Goal: Complete application form: Complete application form

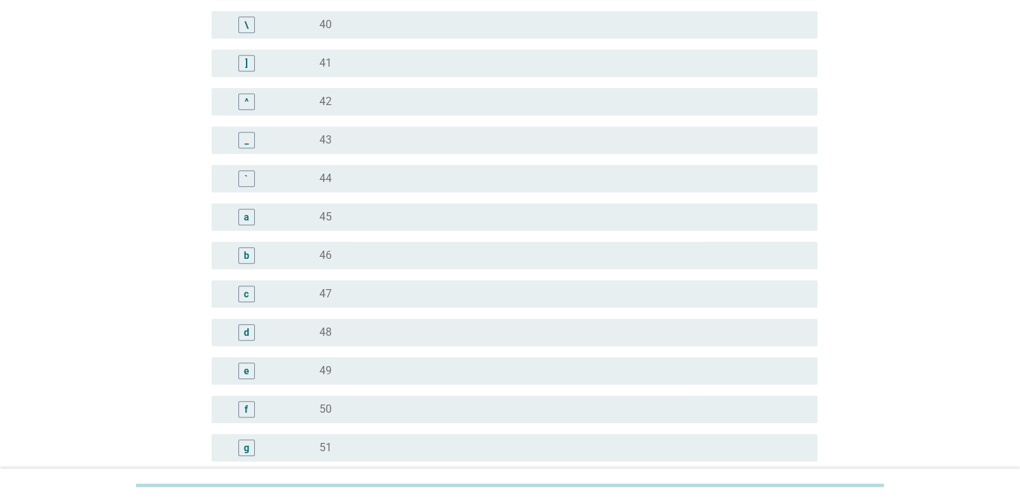
scroll to position [1233, 0]
click at [383, 441] on div "radio_button_unchecked 52" at bounding box center [562, 449] width 486 height 16
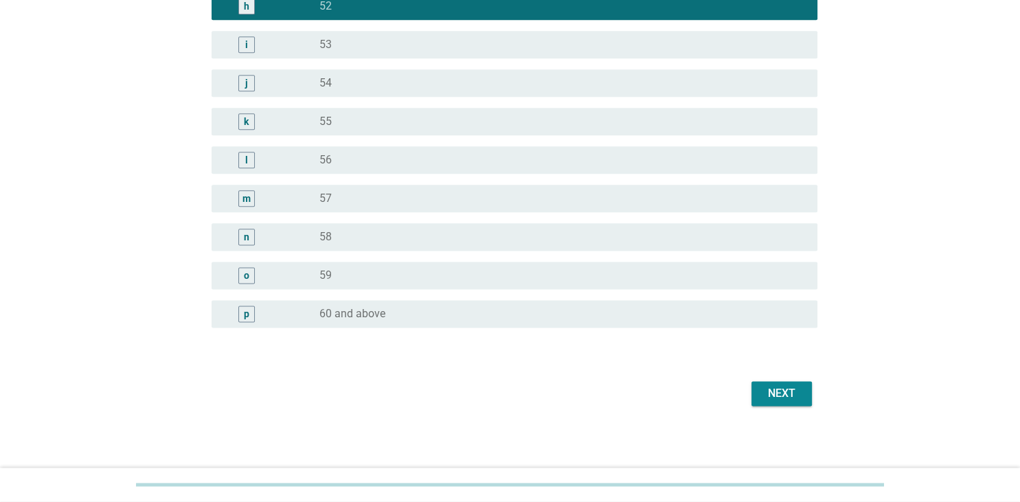
scroll to position [1678, 0]
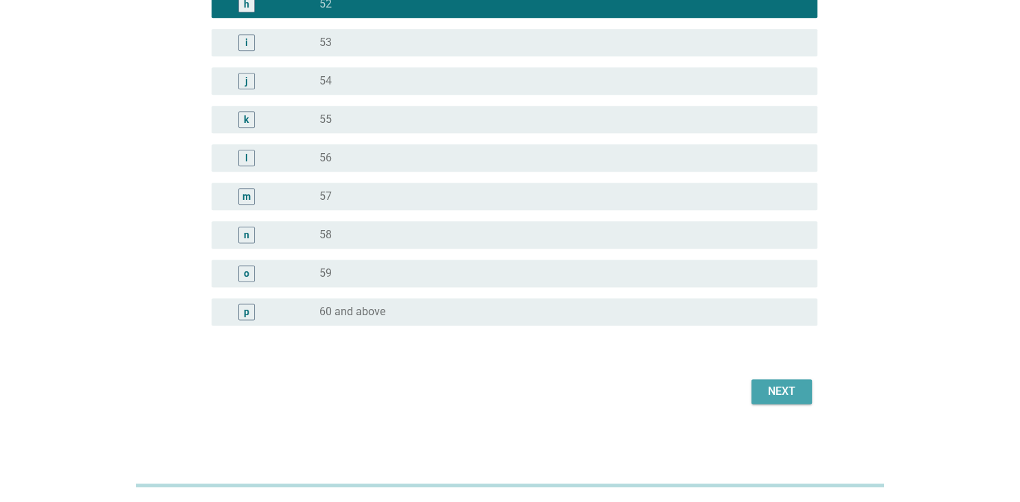
click at [761, 383] on button "Next" at bounding box center [781, 391] width 60 height 25
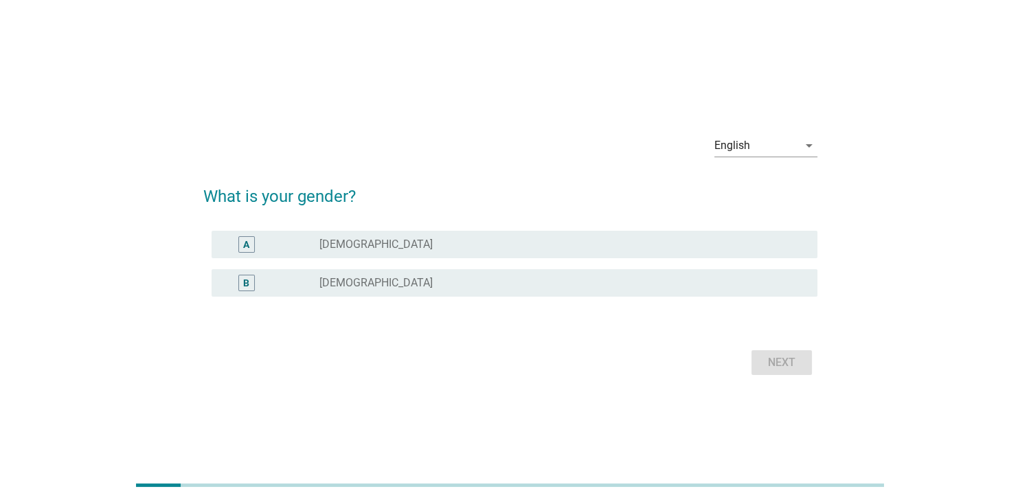
click at [623, 277] on div "radio_button_unchecked [DEMOGRAPHIC_DATA]" at bounding box center [556, 283] width 475 height 14
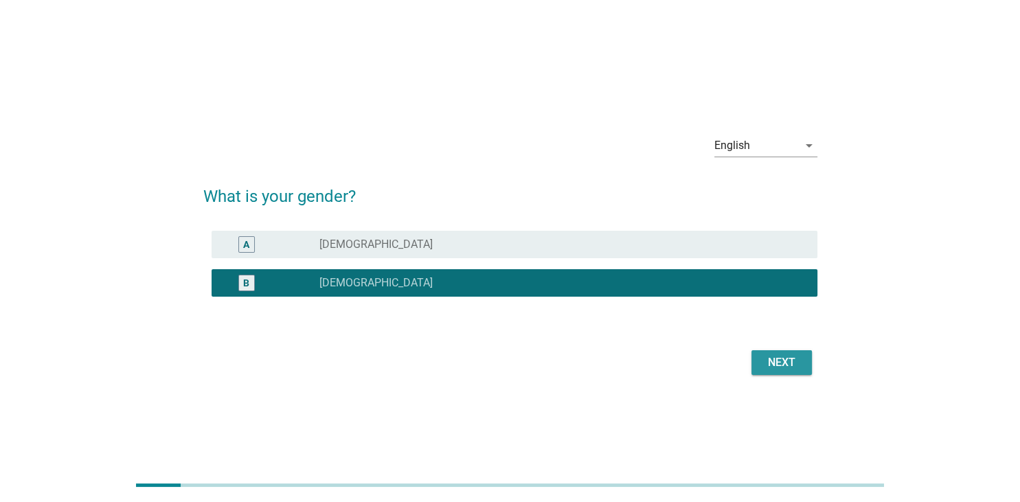
click at [774, 361] on div "Next" at bounding box center [781, 362] width 38 height 16
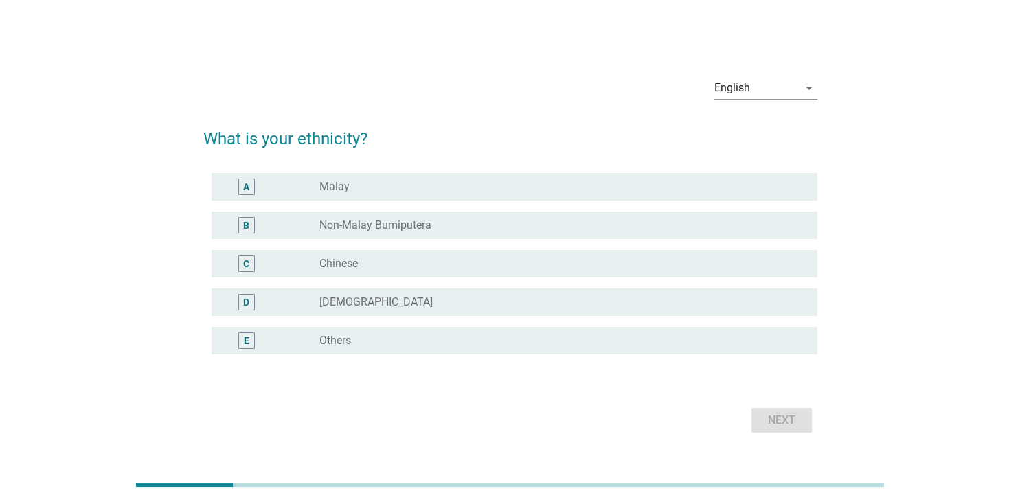
click at [687, 265] on div "radio_button_unchecked Chinese" at bounding box center [556, 264] width 475 height 14
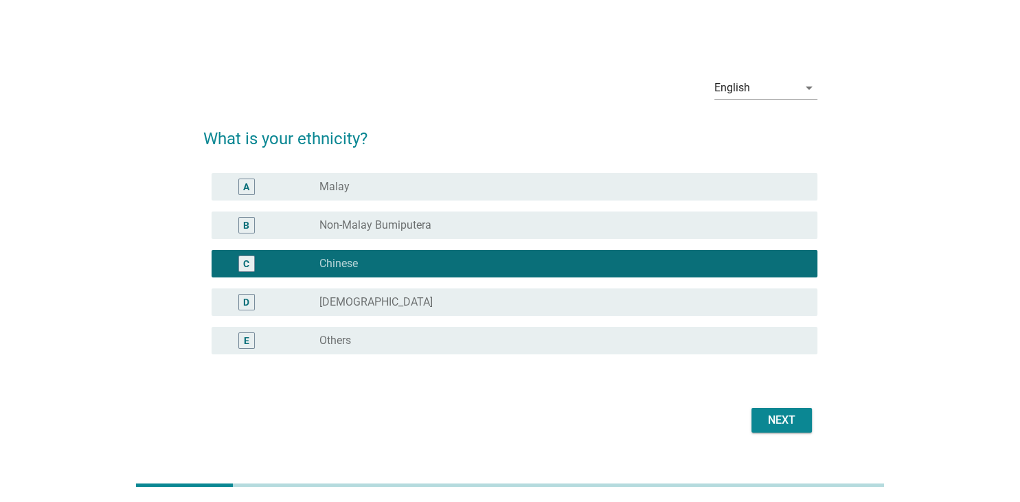
click at [776, 417] on div "Next" at bounding box center [781, 420] width 38 height 16
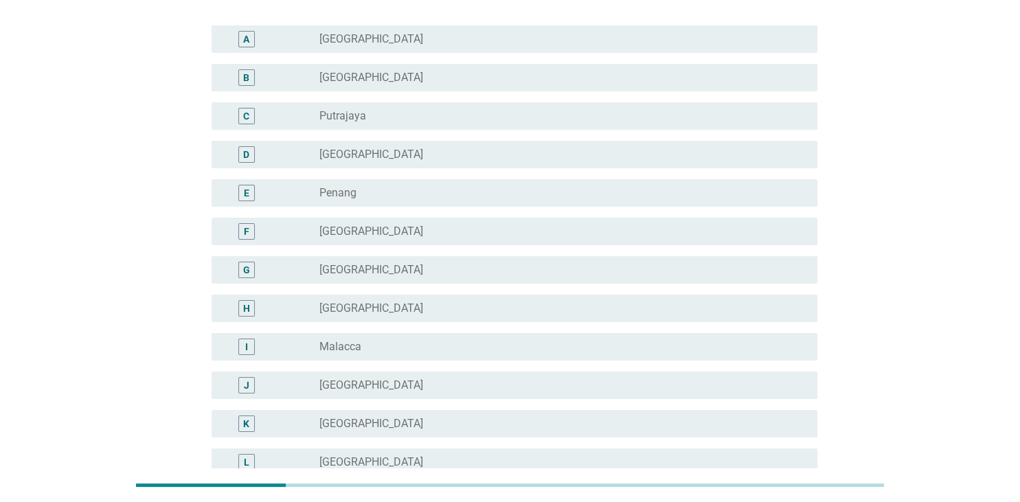
scroll to position [145, 0]
click at [562, 370] on div "J radio_button_unchecked [GEOGRAPHIC_DATA]" at bounding box center [514, 382] width 606 height 27
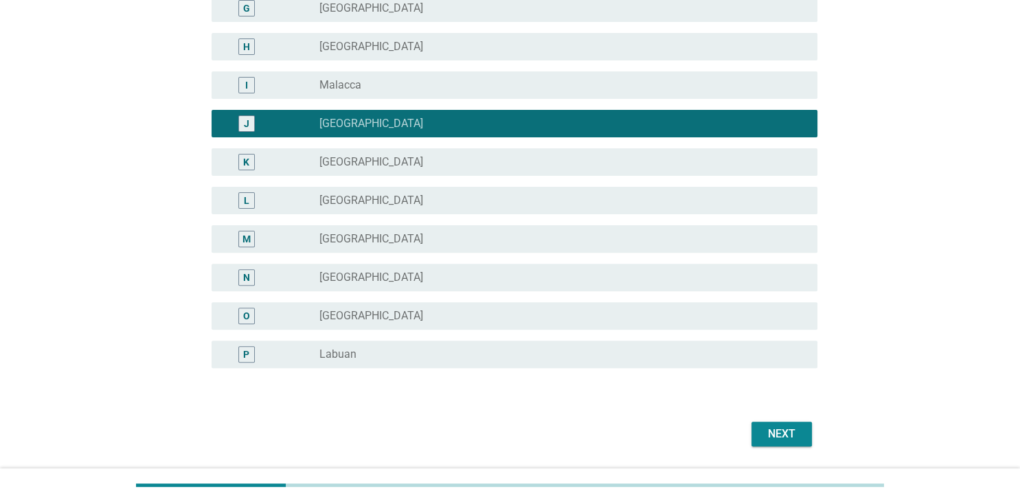
scroll to position [447, 0]
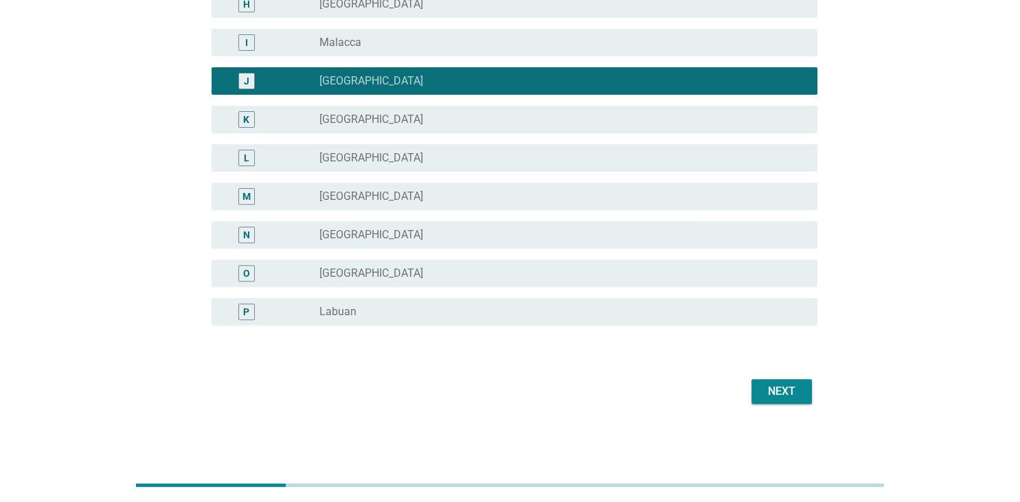
click at [786, 391] on div "Next" at bounding box center [781, 391] width 38 height 16
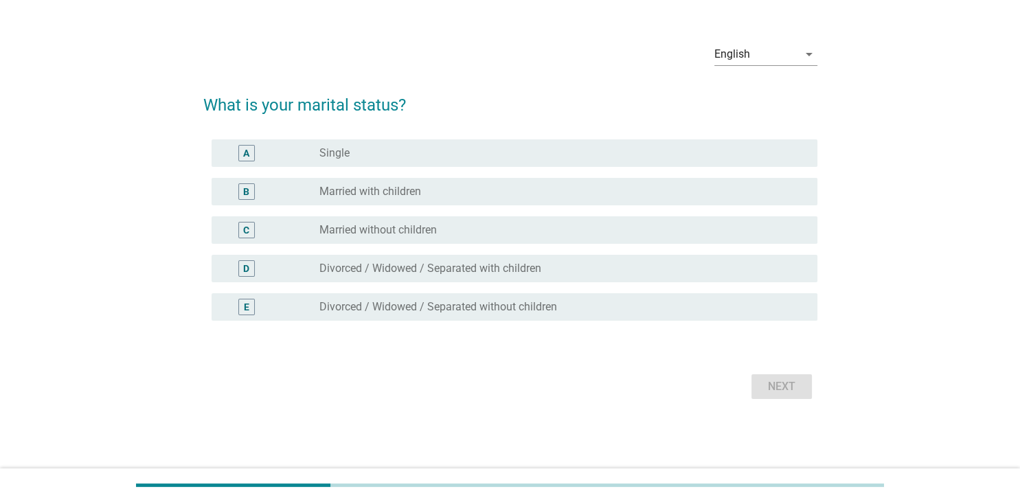
scroll to position [0, 0]
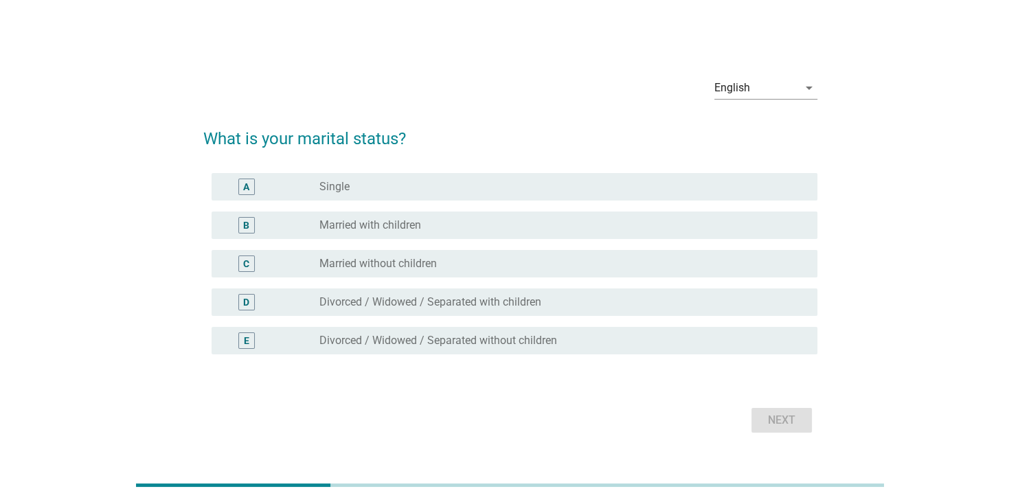
click at [486, 227] on div "radio_button_unchecked Married with children" at bounding box center [556, 225] width 475 height 14
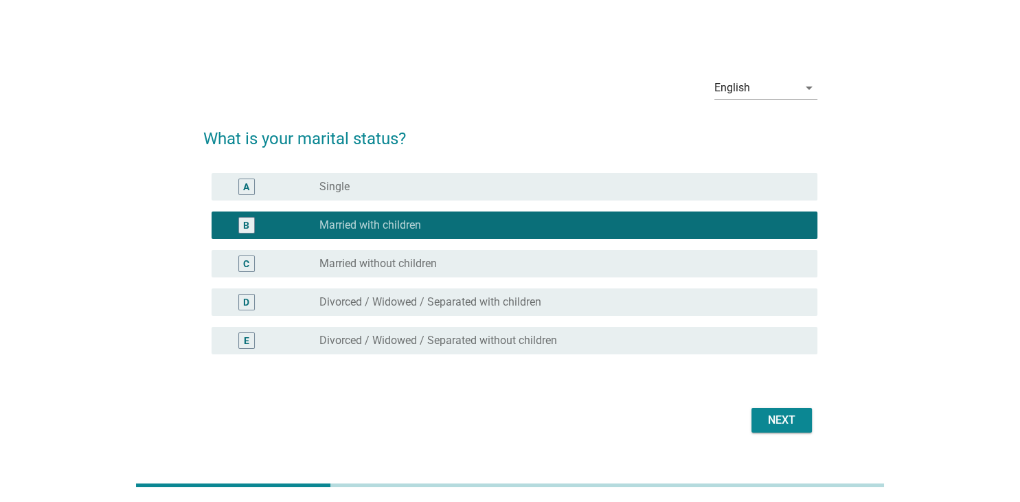
click at [776, 413] on div "Next" at bounding box center [781, 420] width 38 height 16
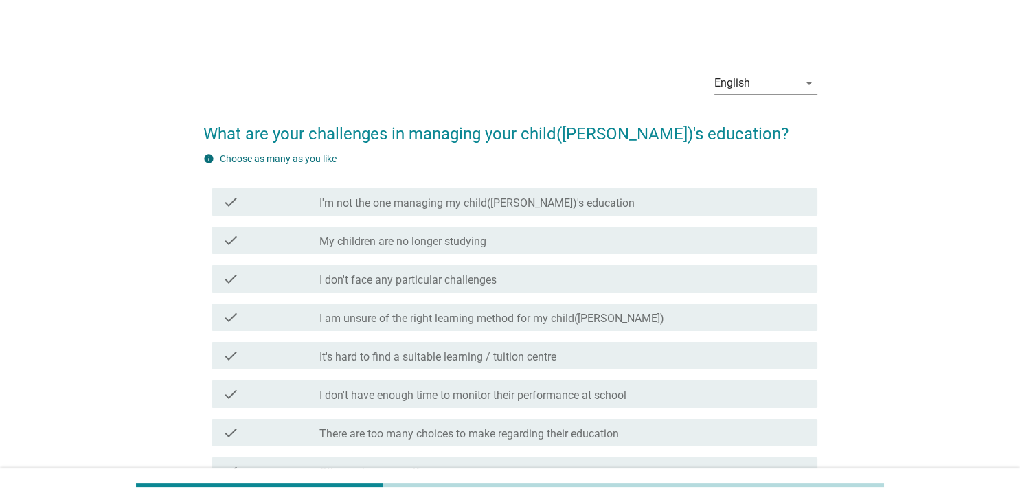
click at [551, 358] on label "It's hard to find a suitable learning / tuition centre" at bounding box center [437, 357] width 237 height 14
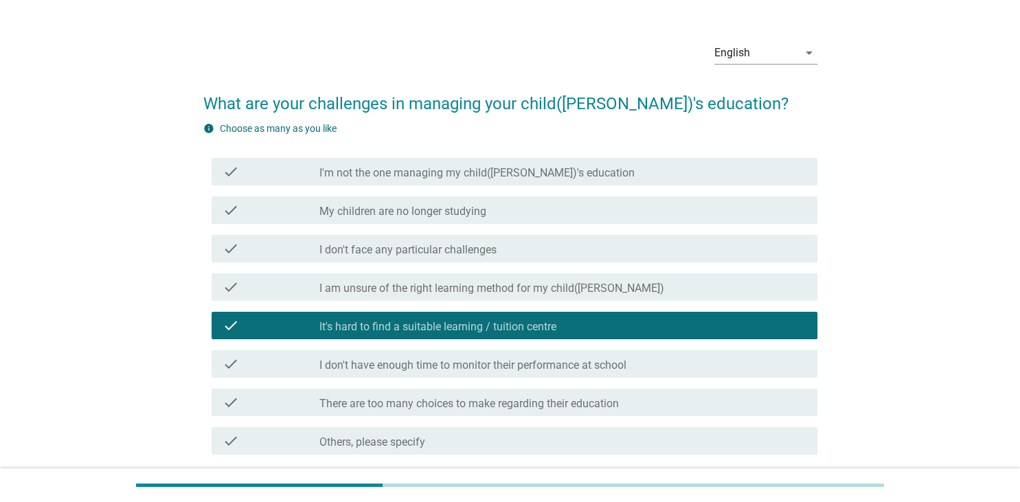
scroll to position [72, 0]
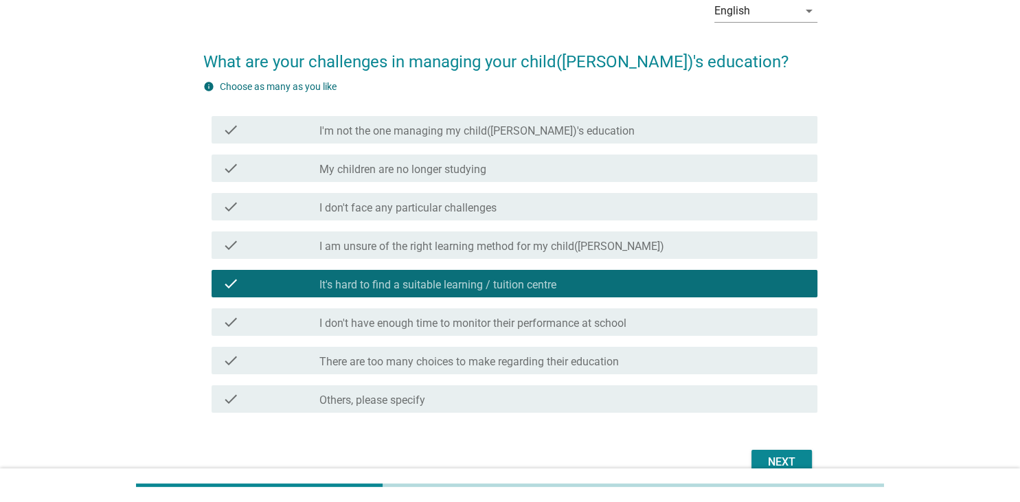
click at [575, 330] on div "check check_box_outline_blank I don't have enough time to monitor their perform…" at bounding box center [514, 321] width 606 height 27
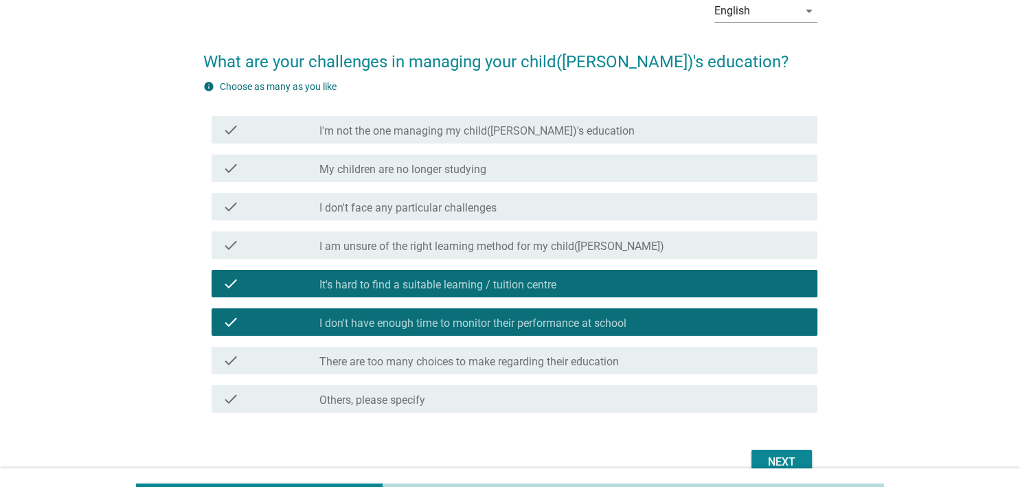
click at [765, 453] on button "Next" at bounding box center [781, 462] width 60 height 25
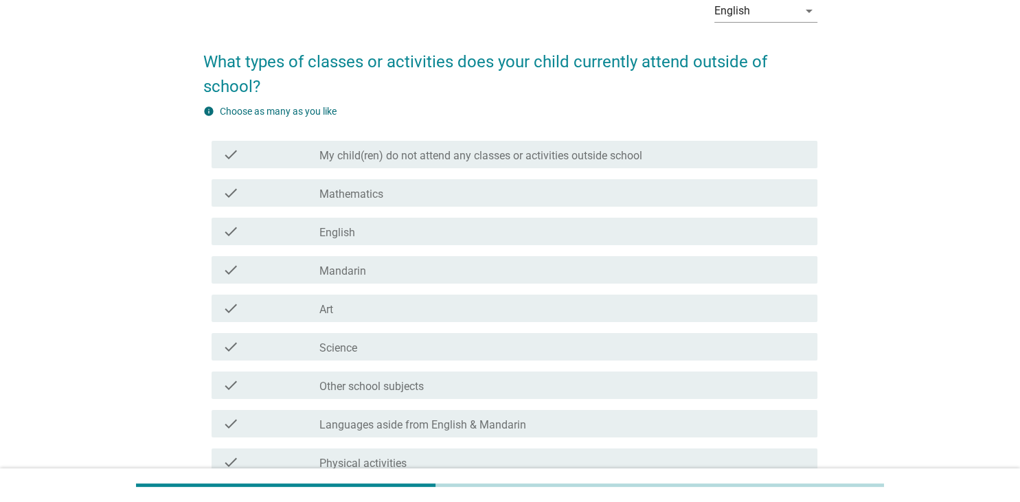
scroll to position [0, 0]
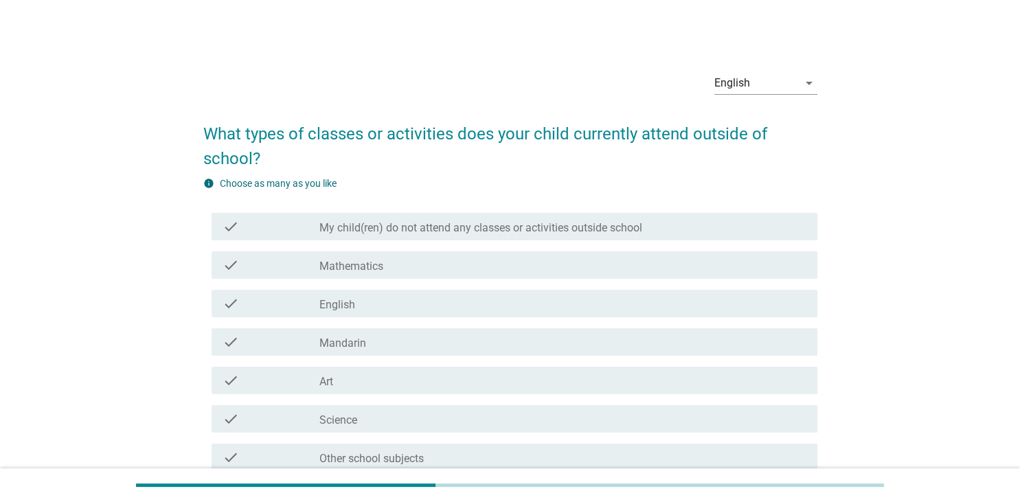
click at [460, 260] on div "check_box_outline_blank Mathematics" at bounding box center [562, 265] width 486 height 16
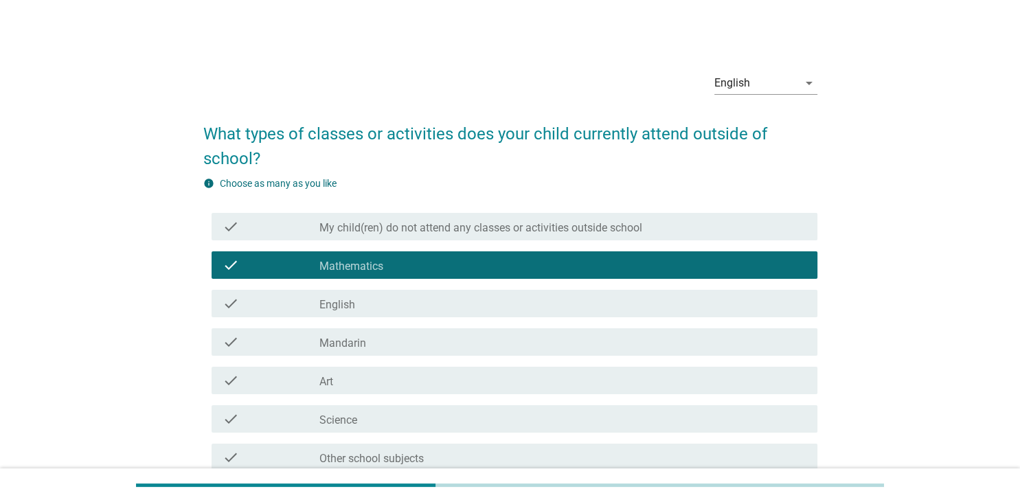
click at [474, 304] on div "check_box_outline_blank English" at bounding box center [562, 303] width 486 height 16
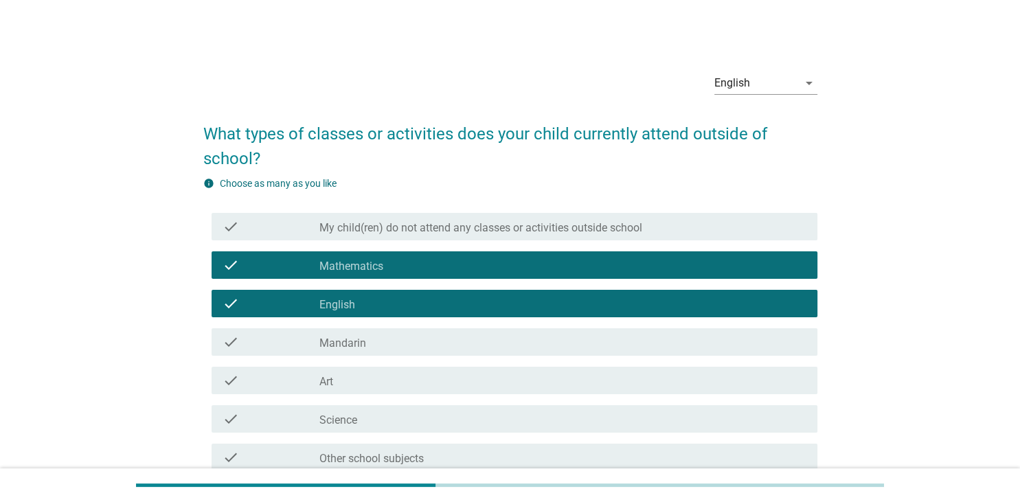
scroll to position [145, 0]
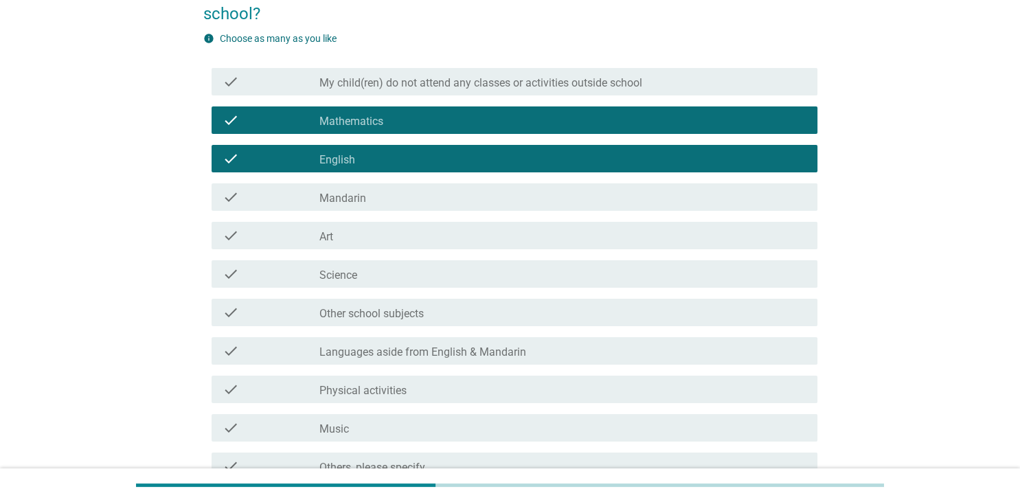
click at [462, 216] on div "check check_box_outline_blank Mandarin" at bounding box center [510, 197] width 614 height 38
click at [476, 206] on div "check check_box_outline_blank Mandarin" at bounding box center [514, 196] width 606 height 27
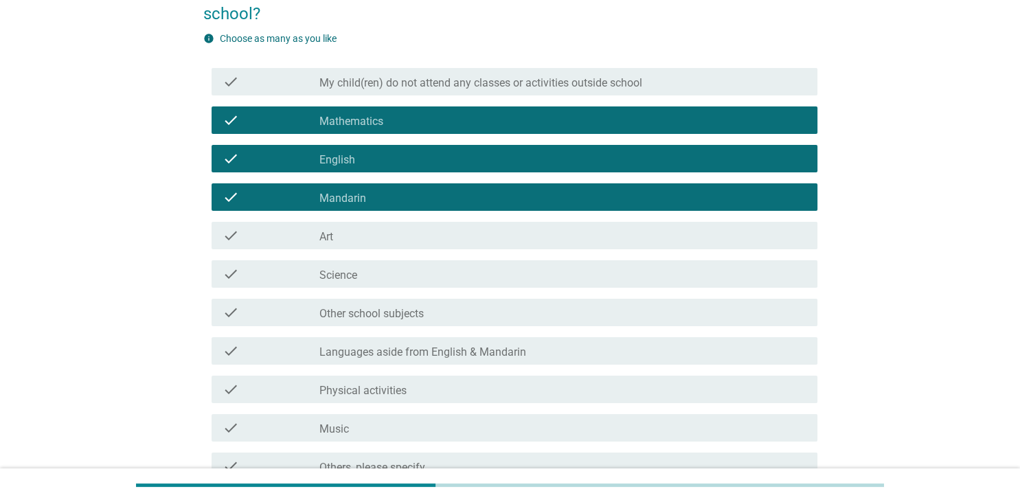
click at [508, 242] on div "check_box_outline_blank Art" at bounding box center [562, 235] width 486 height 16
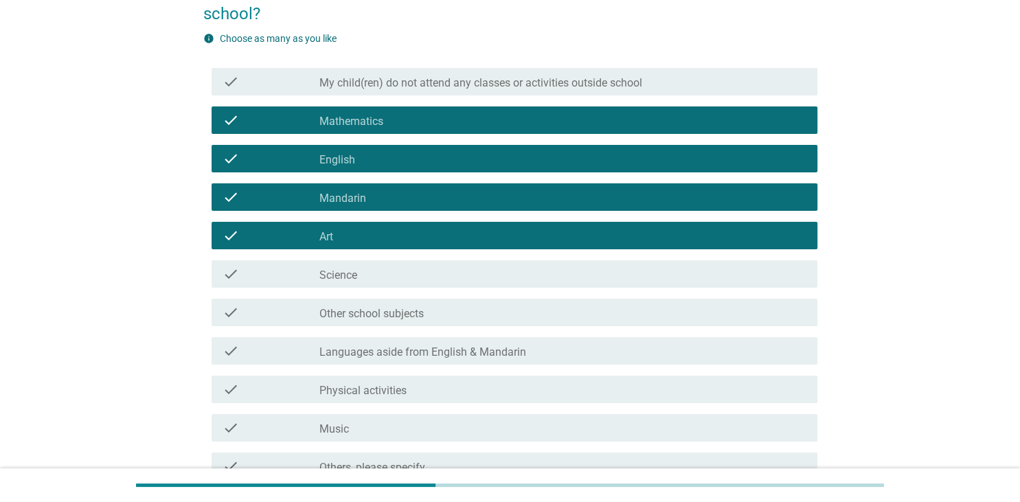
click at [519, 279] on div "check_box_outline_blank Science" at bounding box center [562, 274] width 486 height 16
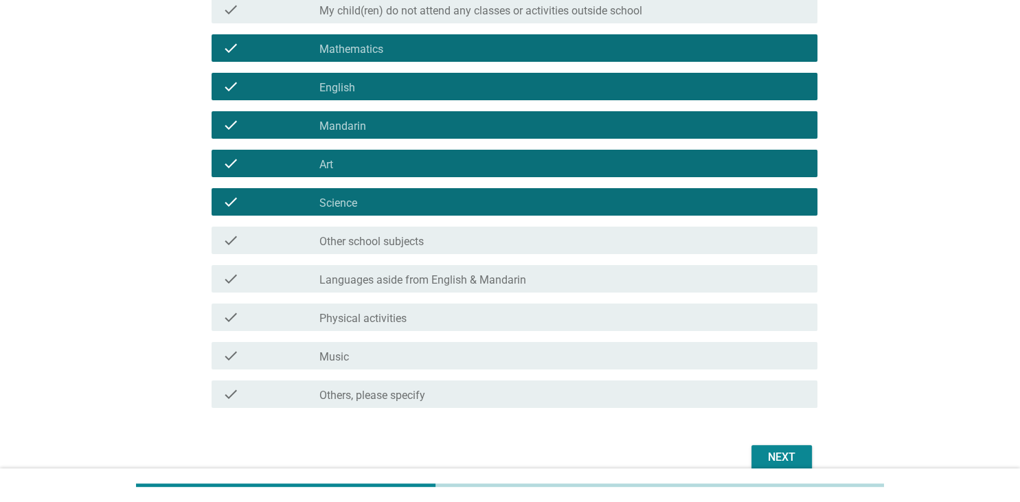
scroll to position [283, 0]
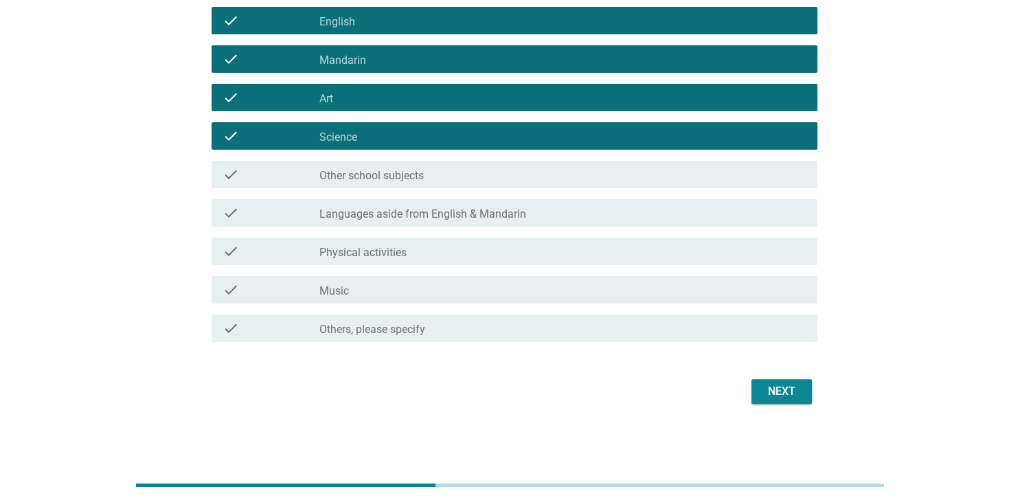
click at [551, 251] on div "check_box_outline_blank Physical activities" at bounding box center [562, 251] width 486 height 16
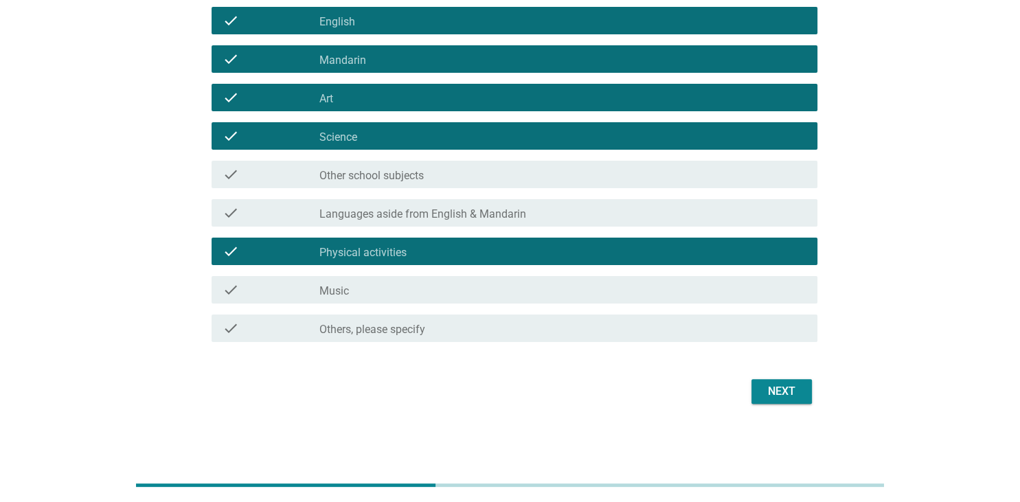
click at [783, 382] on button "Next" at bounding box center [781, 391] width 60 height 25
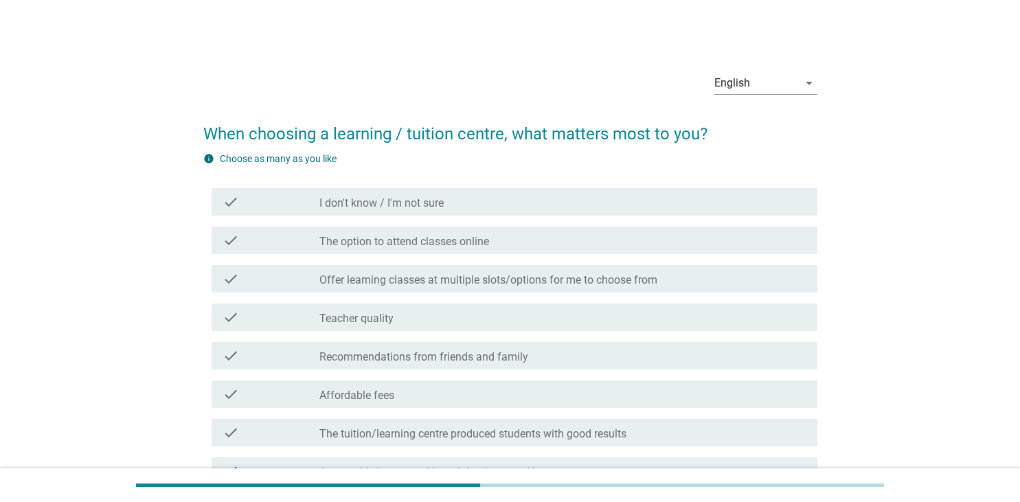
click at [574, 324] on div "check_box_outline_blank Teacher quality" at bounding box center [562, 317] width 486 height 16
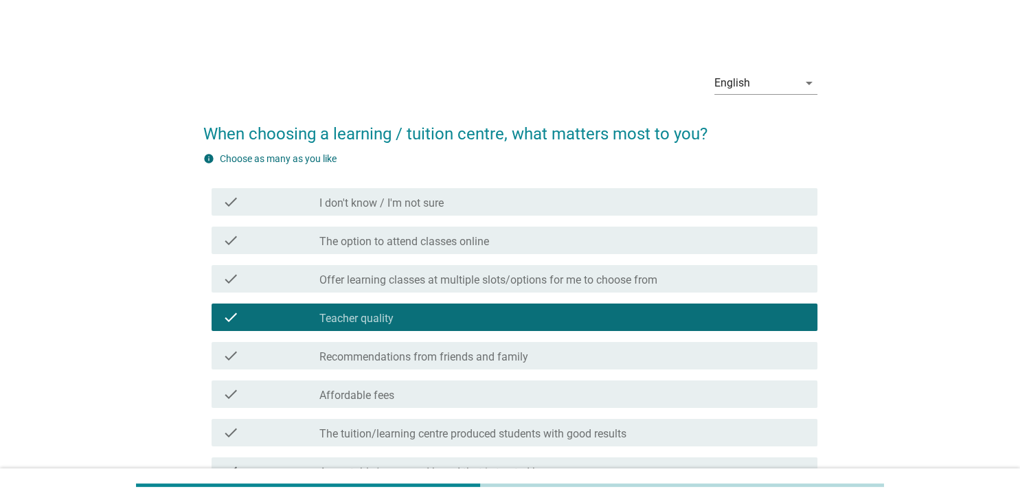
click at [566, 273] on label "Offer learning classes at multiple slots/options for me to choose from" at bounding box center [488, 280] width 338 height 14
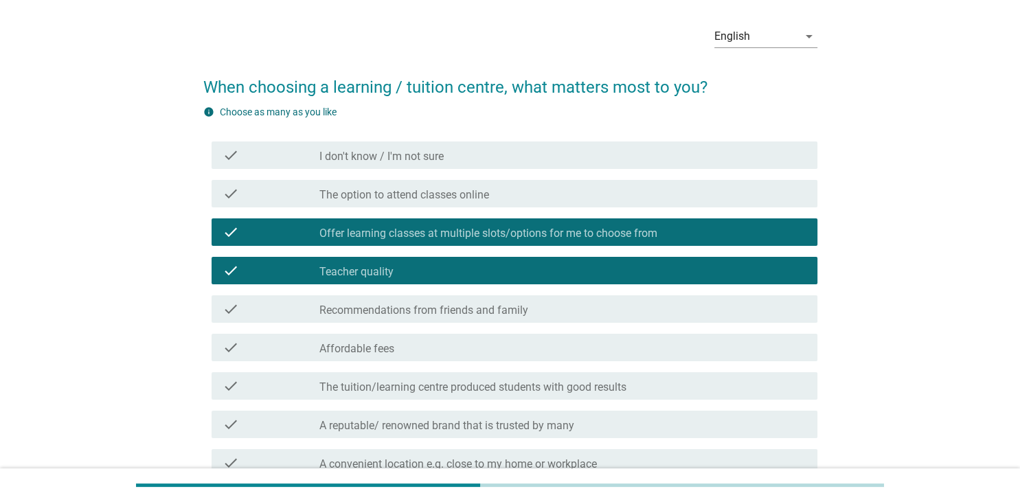
scroll to position [72, 0]
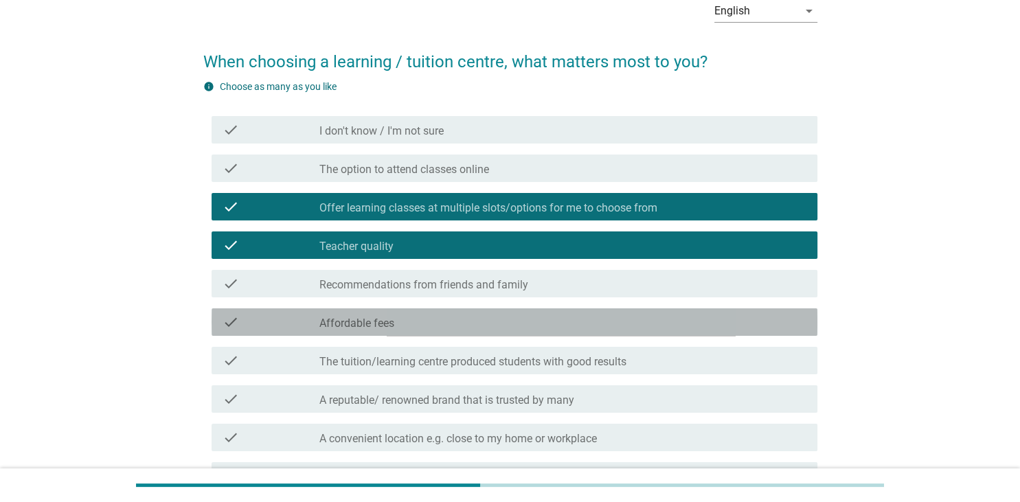
click at [578, 325] on div "check_box_outline_blank Affordable fees" at bounding box center [562, 322] width 486 height 16
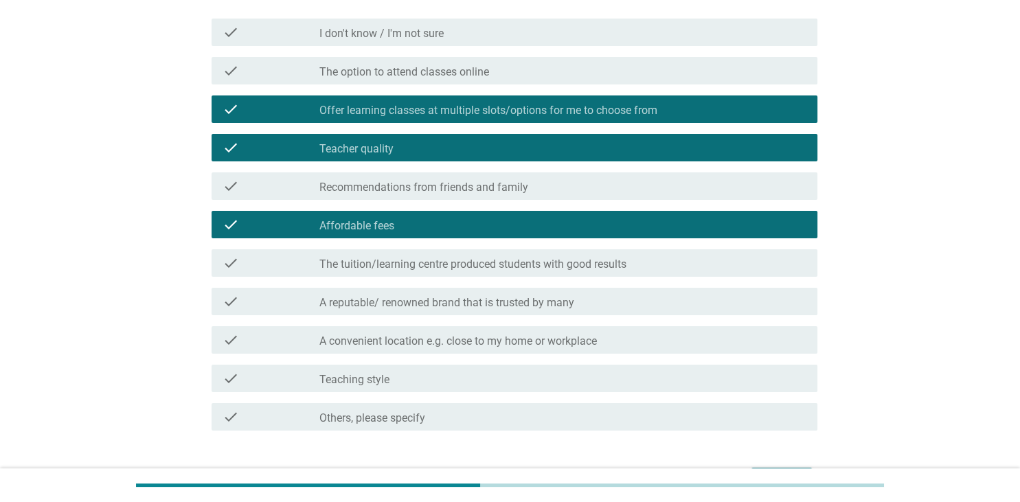
scroll to position [217, 0]
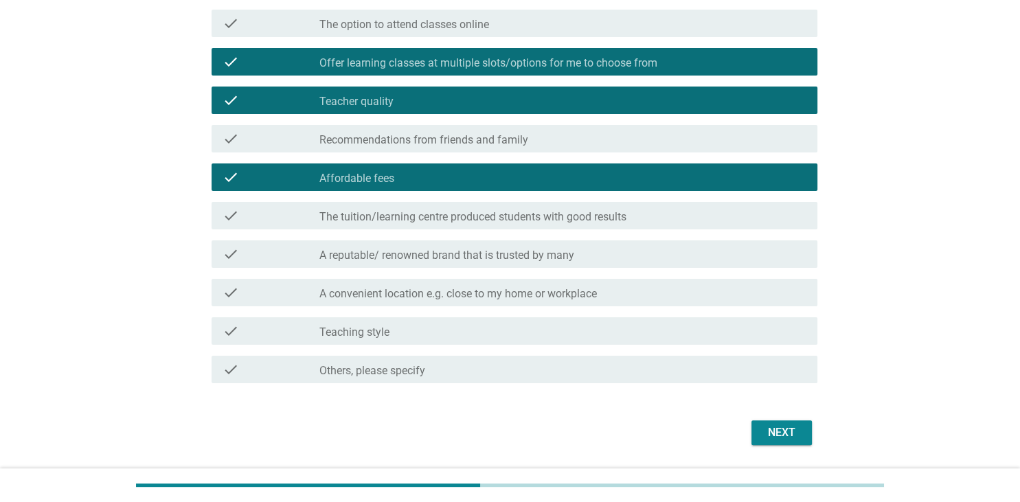
click at [578, 325] on div "check_box_outline_blank Teaching style" at bounding box center [562, 331] width 486 height 16
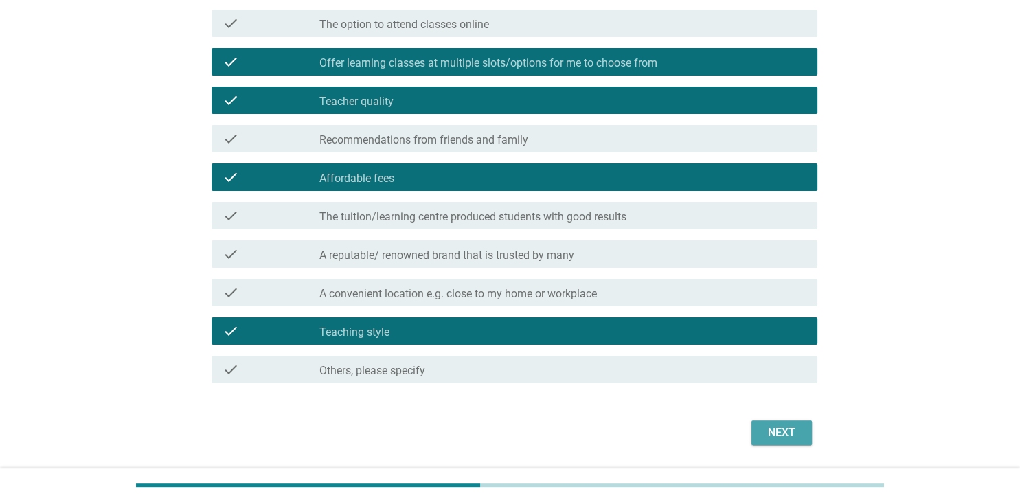
click at [771, 431] on div "Next" at bounding box center [781, 432] width 38 height 16
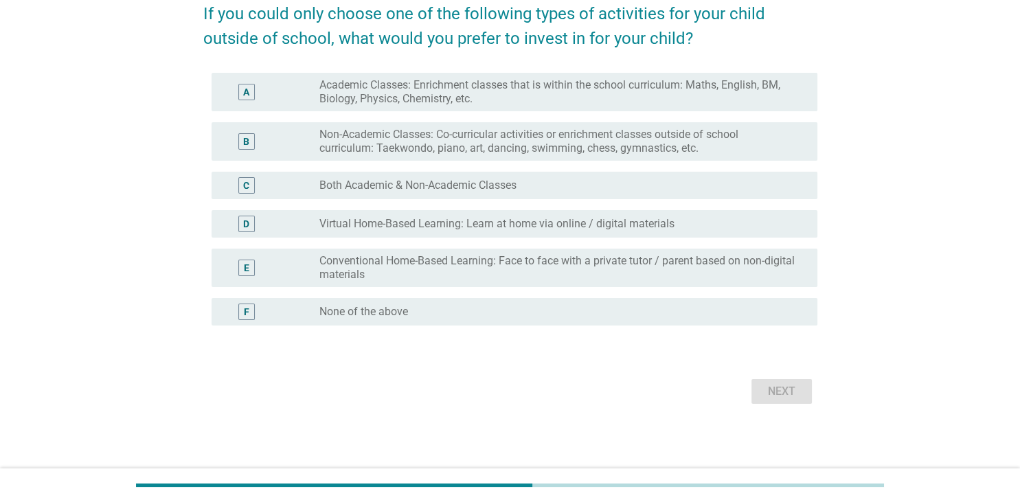
scroll to position [0, 0]
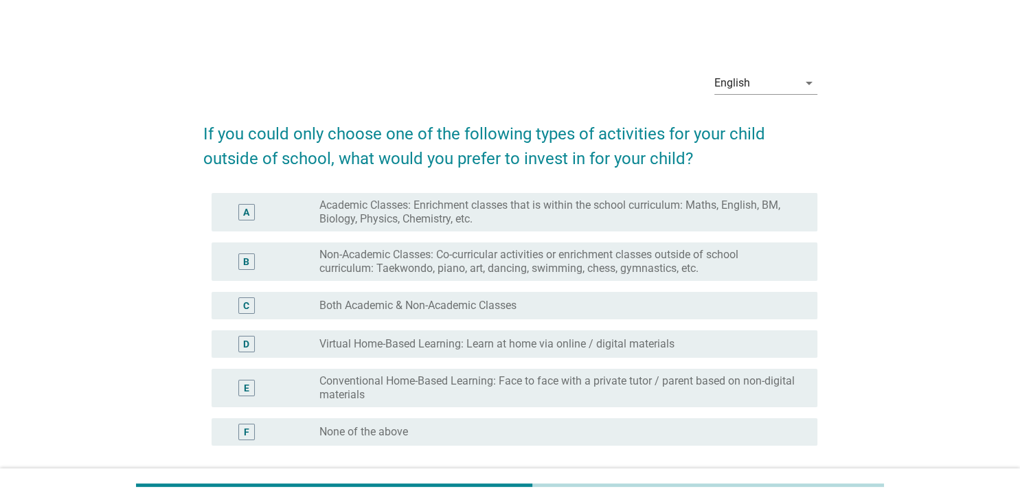
click at [595, 262] on label "Non-Academic Classes: Co-curricular activities or enrichment classes outside of…" at bounding box center [556, 261] width 475 height 27
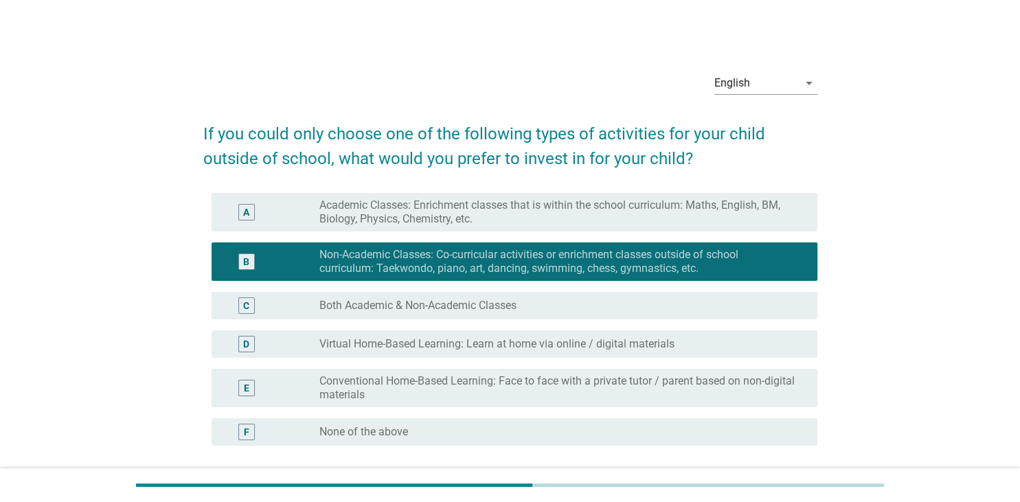
click at [606, 301] on div "radio_button_unchecked Both Academic & Non-Academic Classes" at bounding box center [556, 306] width 475 height 14
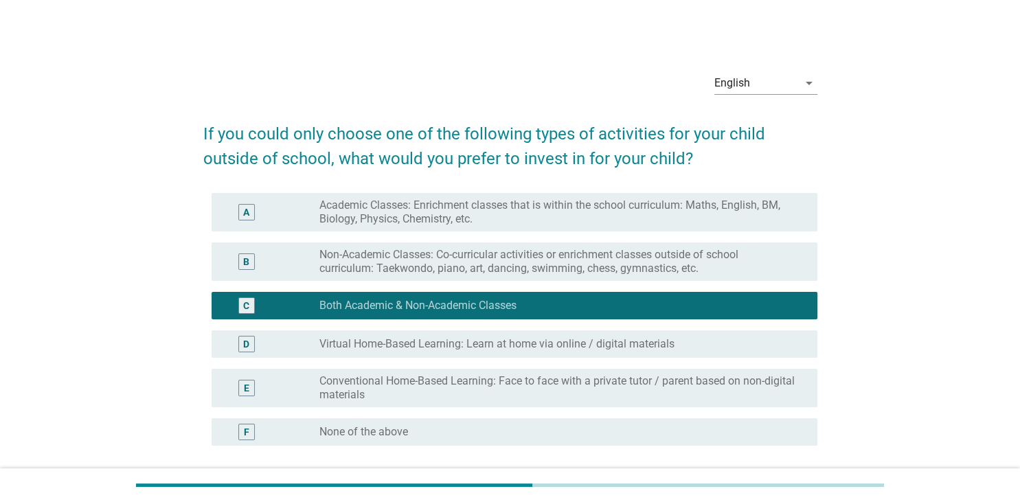
click at [592, 265] on label "Non-Academic Classes: Co-curricular activities or enrichment classes outside of…" at bounding box center [556, 261] width 475 height 27
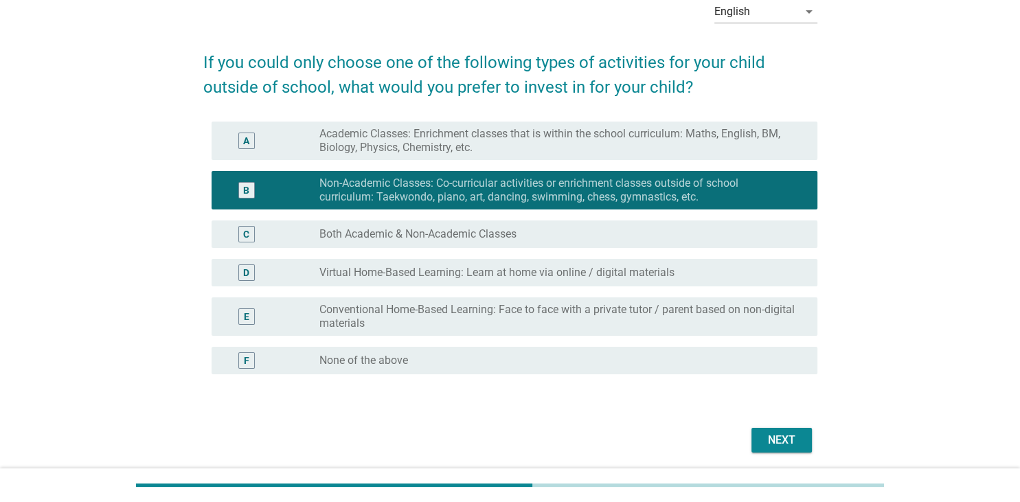
scroll to position [72, 0]
click at [762, 435] on button "Next" at bounding box center [781, 439] width 60 height 25
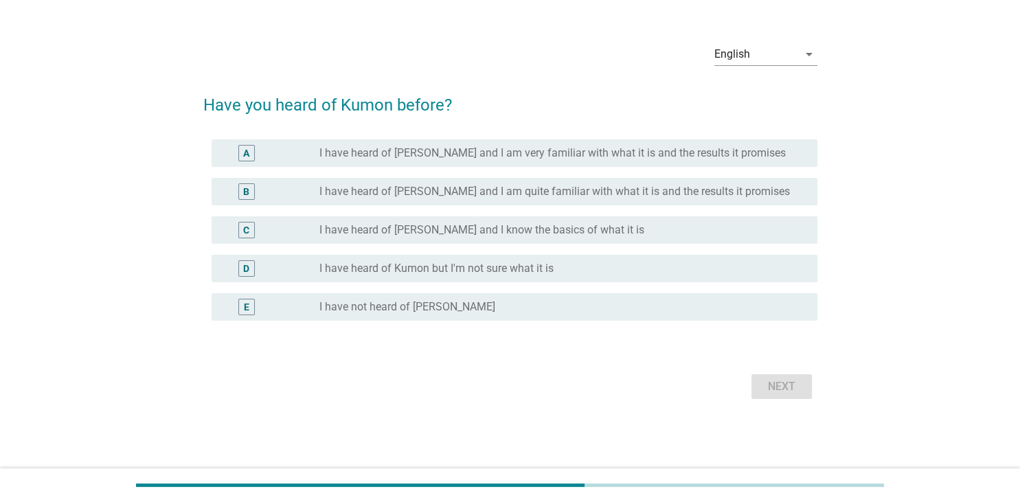
scroll to position [0, 0]
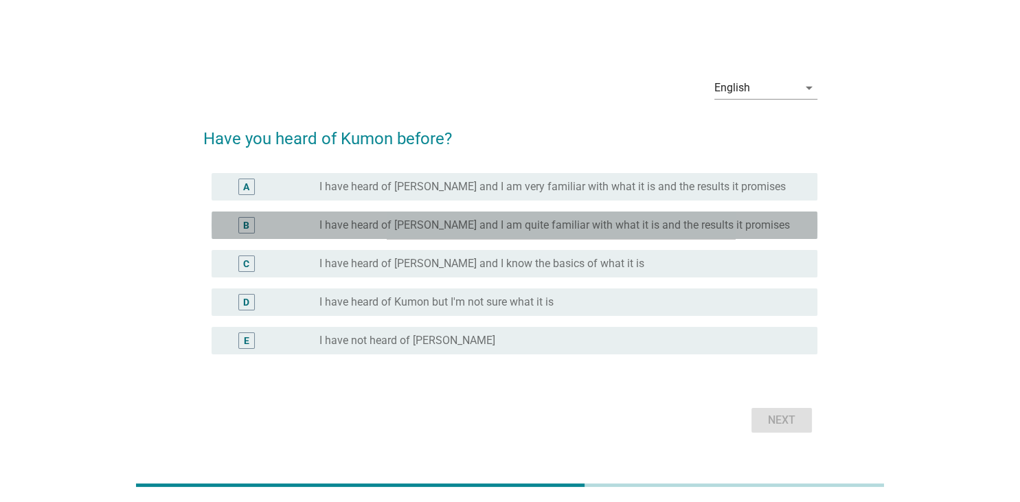
click at [487, 221] on label "I have heard of [PERSON_NAME] and I am quite familiar with what it is and the r…" at bounding box center [554, 225] width 470 height 14
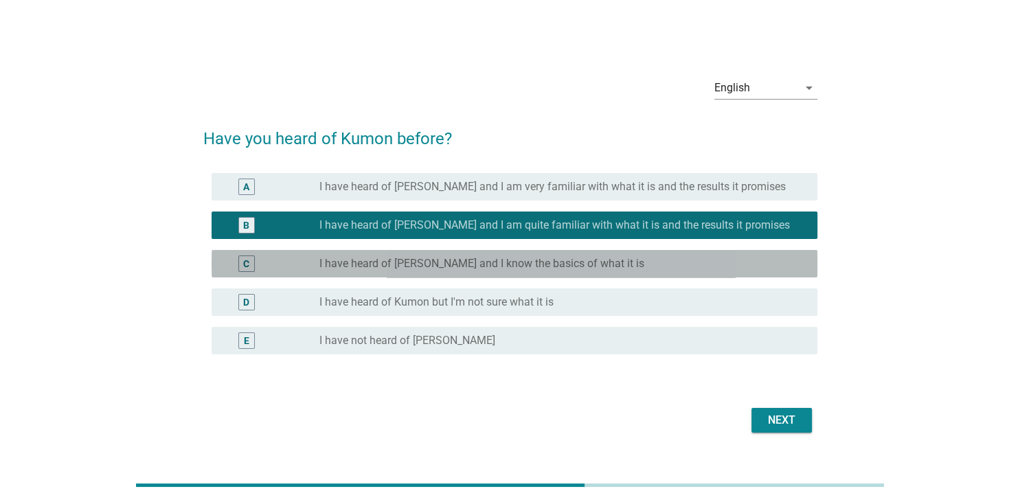
click at [773, 255] on div "radio_button_unchecked I have heard of [PERSON_NAME] and I know the basics of w…" at bounding box center [562, 263] width 486 height 16
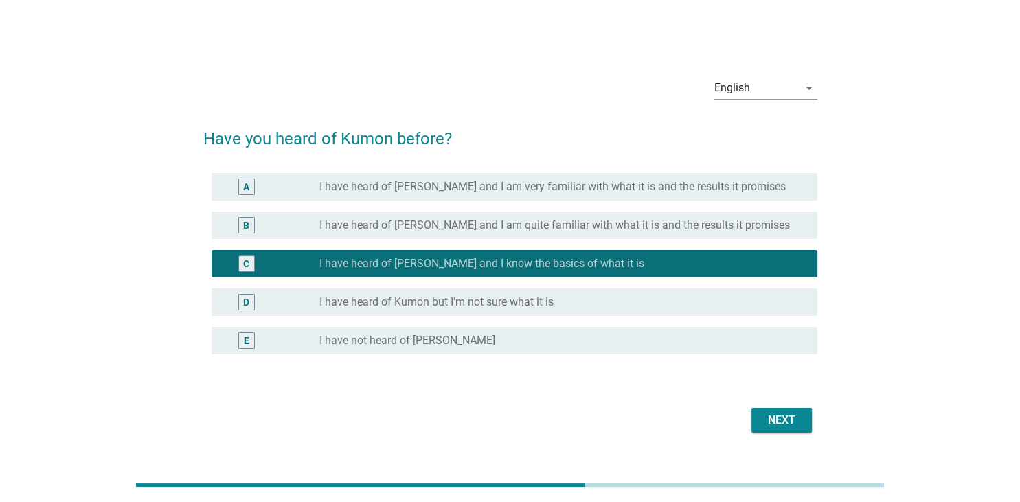
click at [769, 302] on div "radio_button_unchecked I have heard of Kumon but I'm not sure what it is" at bounding box center [556, 302] width 475 height 14
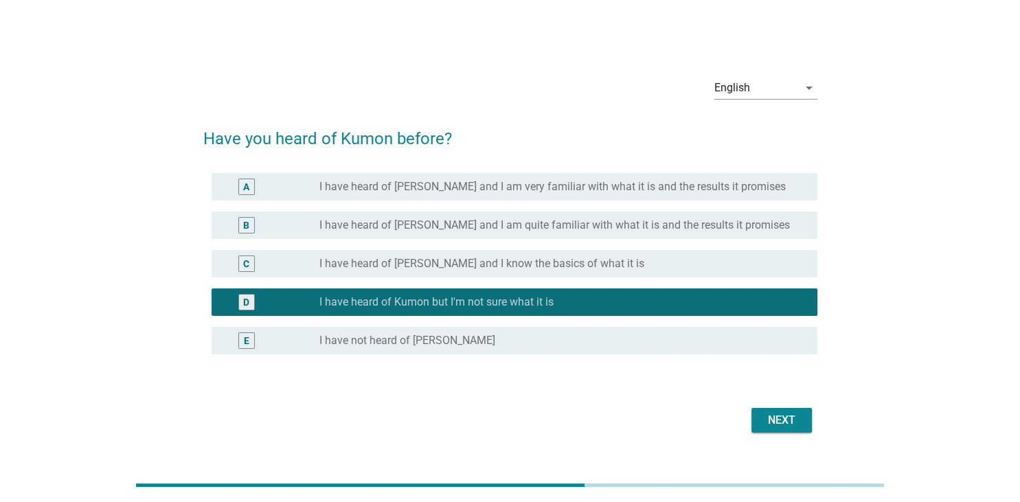
click at [766, 419] on div "Next" at bounding box center [781, 420] width 38 height 16
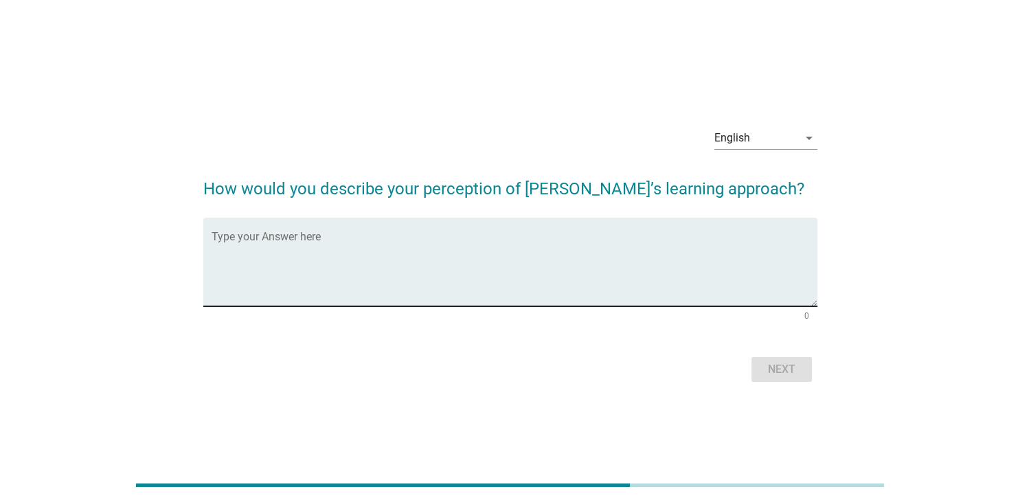
click at [586, 248] on textarea "Type your Answer here" at bounding box center [514, 270] width 606 height 72
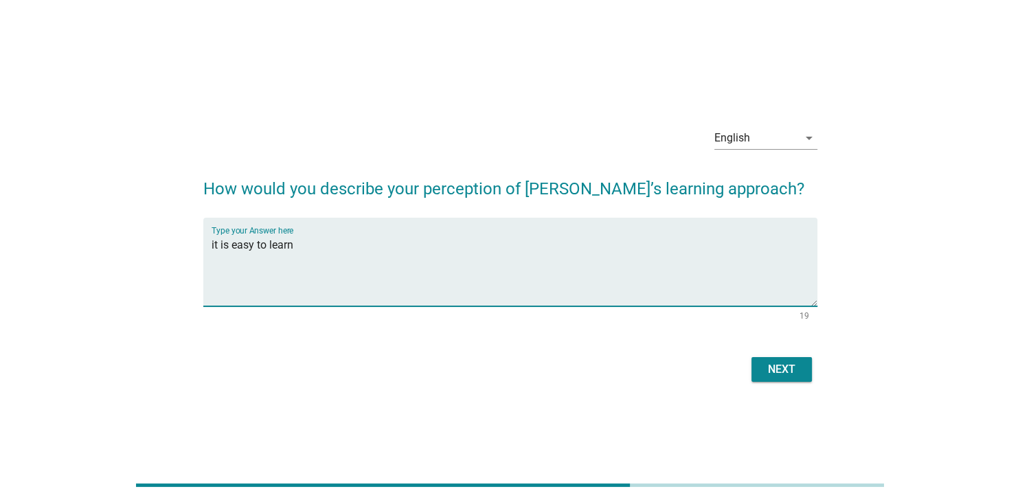
type textarea "it is easy to learn"
click at [776, 373] on div "Next" at bounding box center [781, 369] width 38 height 16
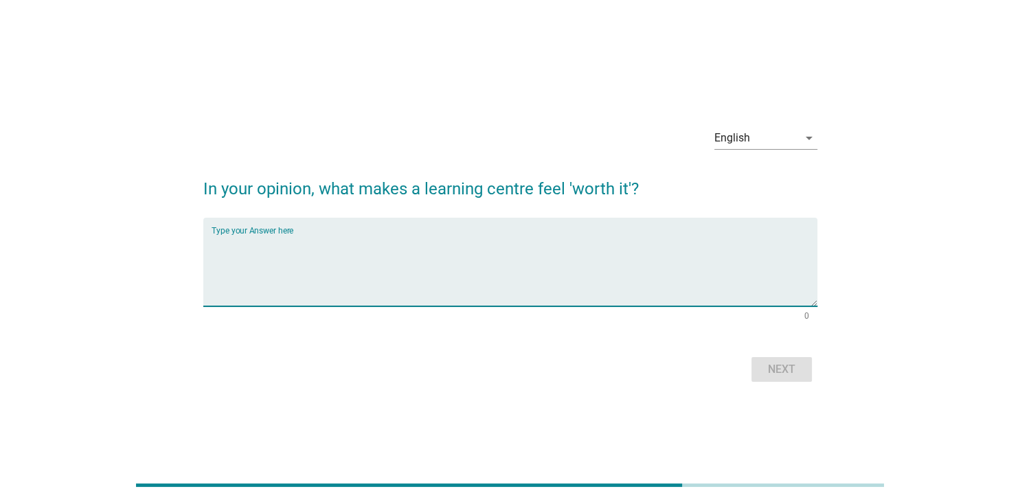
click at [530, 281] on textarea "Type your Answer here" at bounding box center [514, 270] width 606 height 72
type textarea "the price is affordable"
click at [790, 369] on div "Next" at bounding box center [781, 369] width 38 height 16
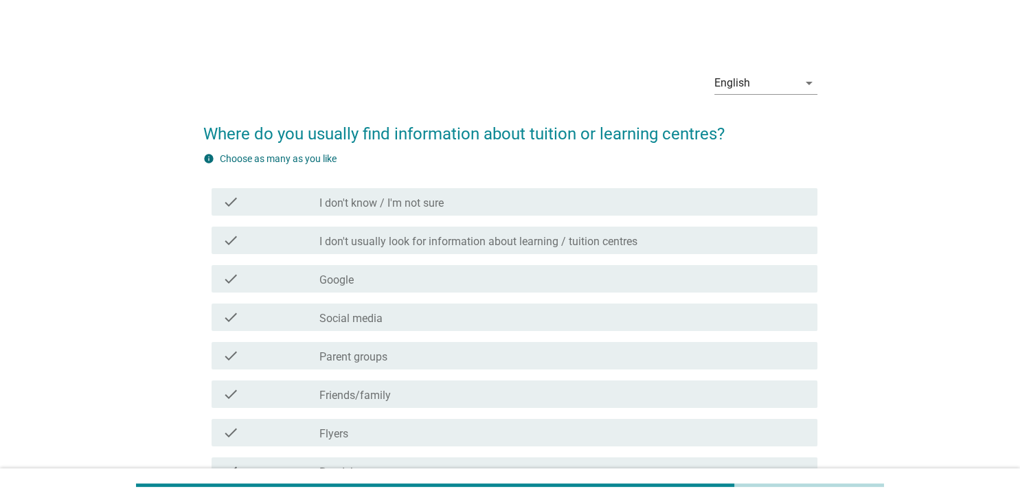
click at [514, 315] on div "check_box_outline_blank Social media" at bounding box center [562, 317] width 486 height 16
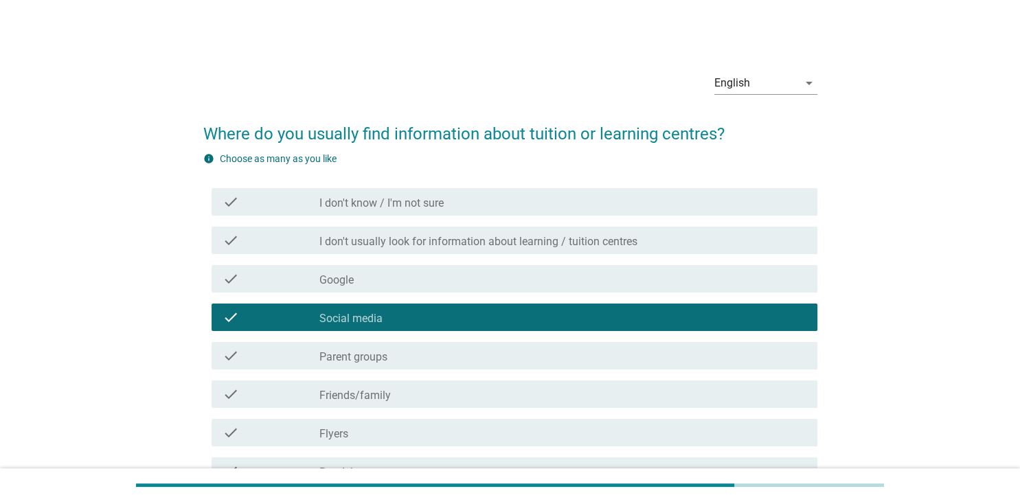
click at [508, 360] on div "check_box_outline_blank Parent groups" at bounding box center [562, 355] width 486 height 16
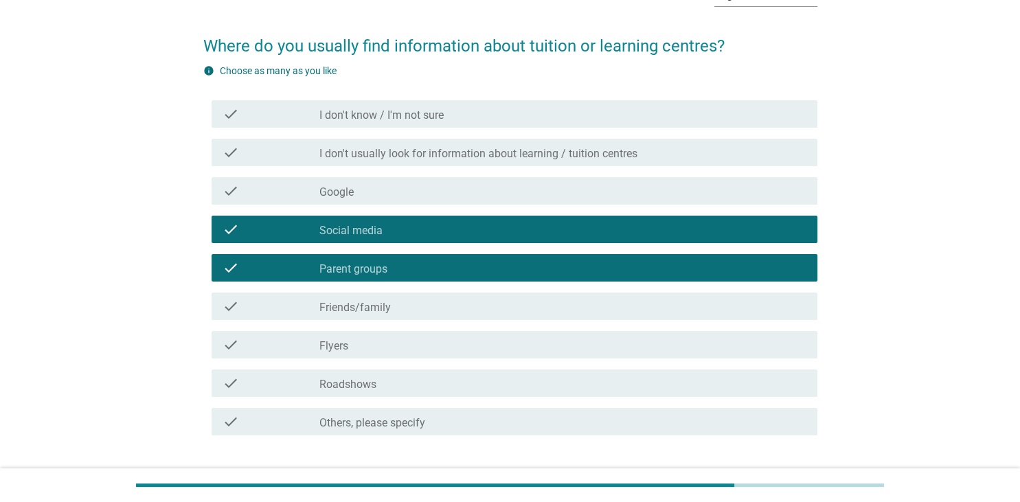
scroll to position [145, 0]
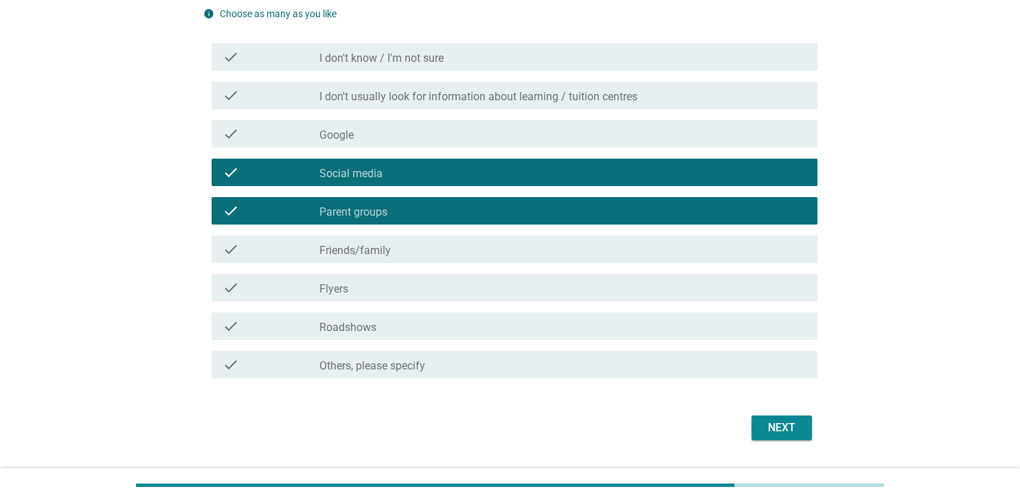
click at [799, 420] on div "Next" at bounding box center [781, 428] width 38 height 16
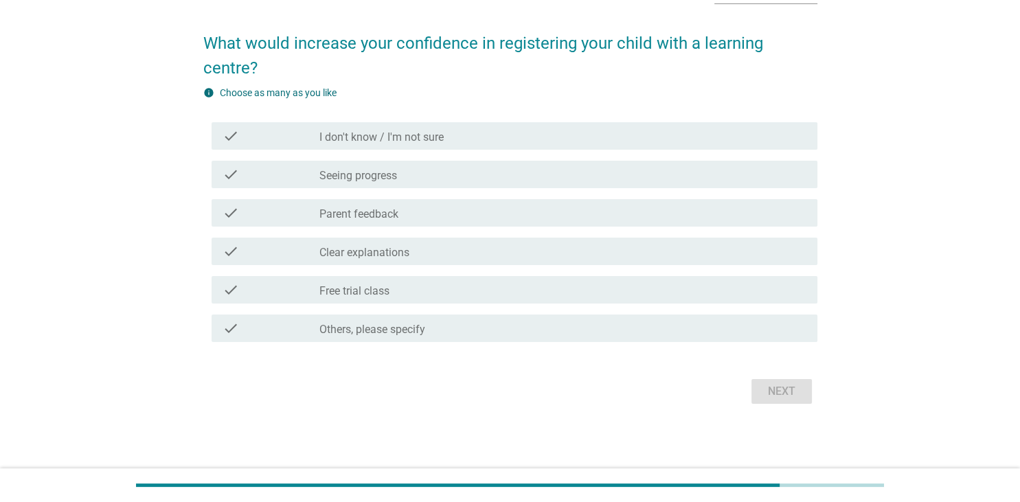
scroll to position [0, 0]
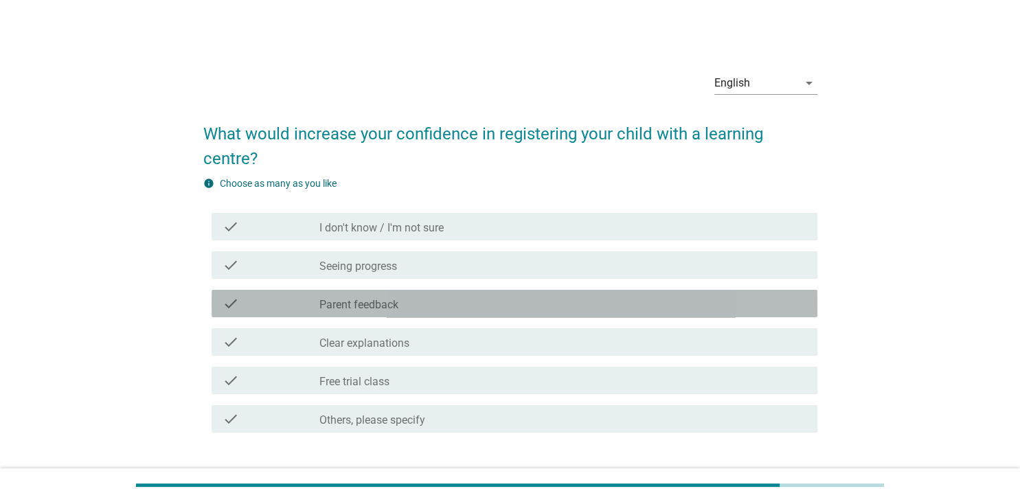
click at [586, 309] on div "check_box_outline_blank Parent feedback" at bounding box center [562, 303] width 486 height 16
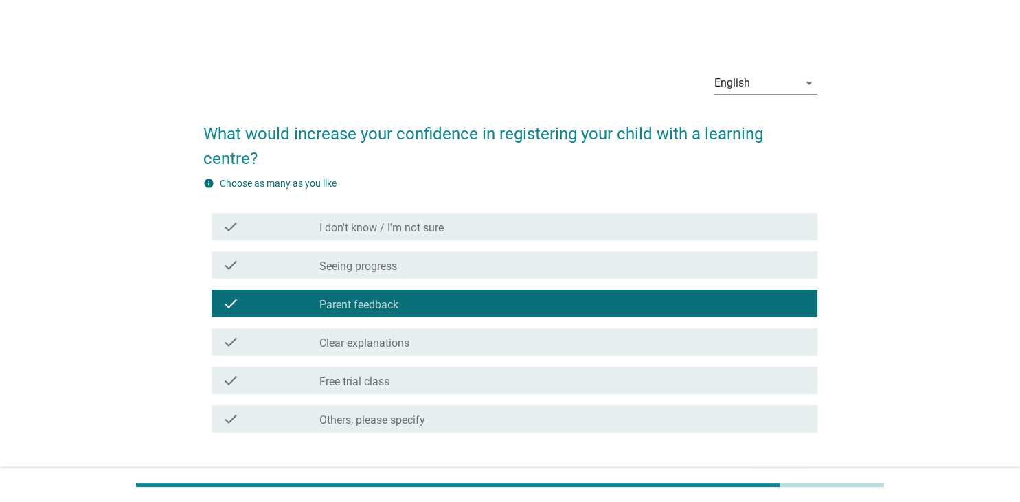
click at [598, 343] on div "check_box_outline_blank Clear explanations" at bounding box center [562, 342] width 486 height 16
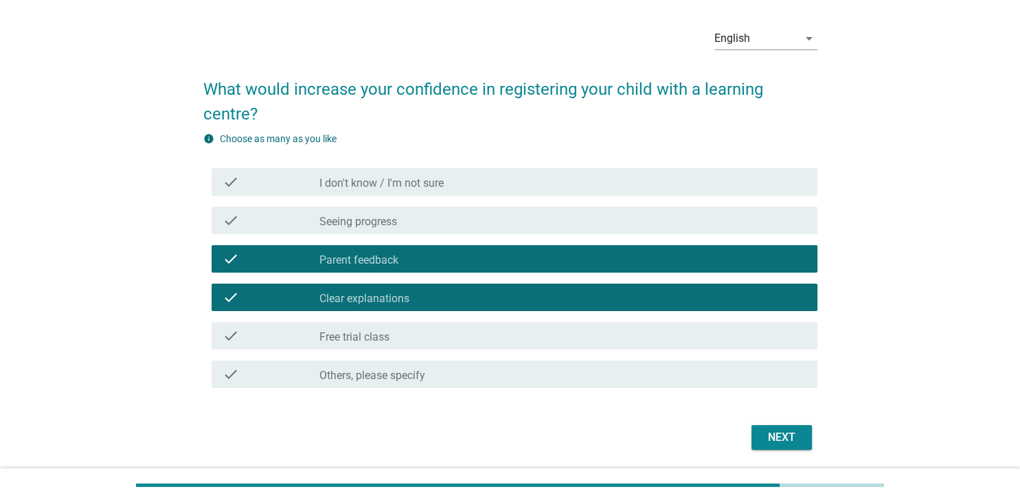
scroll to position [72, 0]
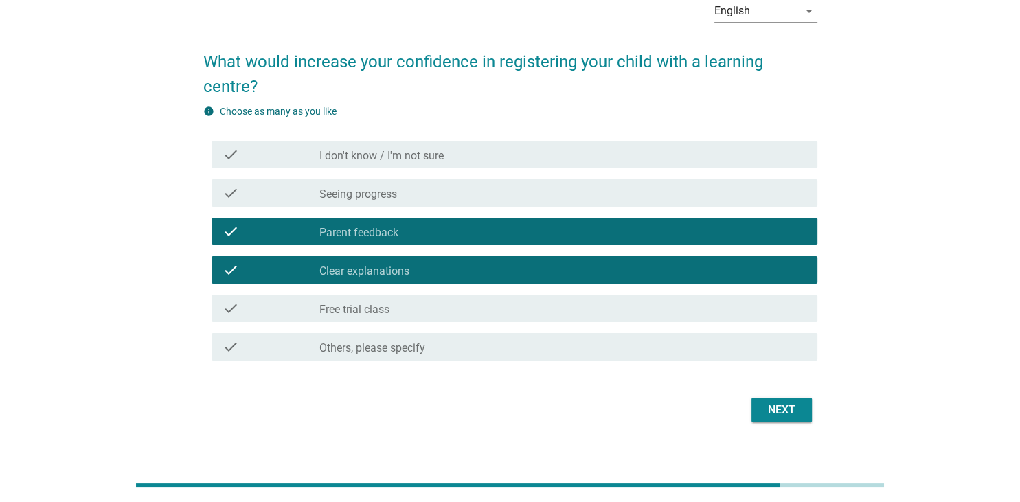
click at [784, 407] on div "Next" at bounding box center [781, 410] width 38 height 16
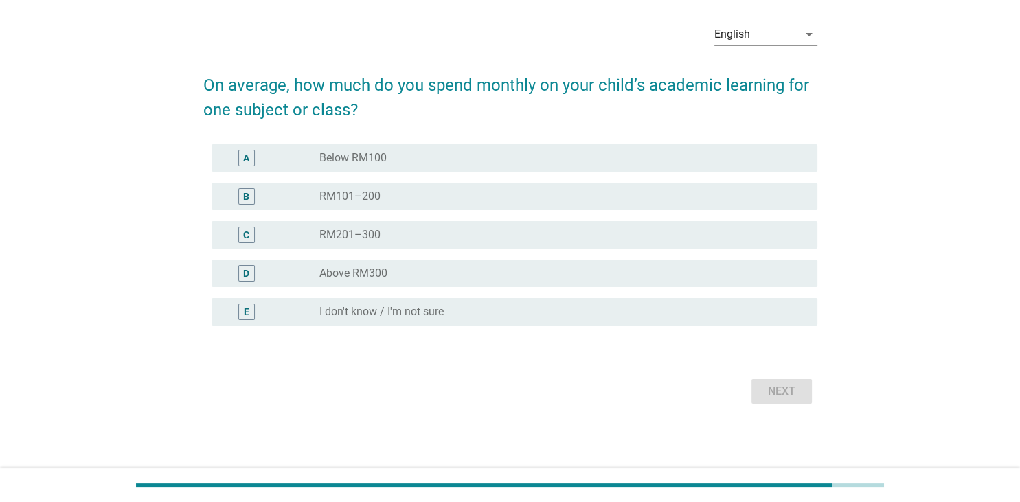
scroll to position [0, 0]
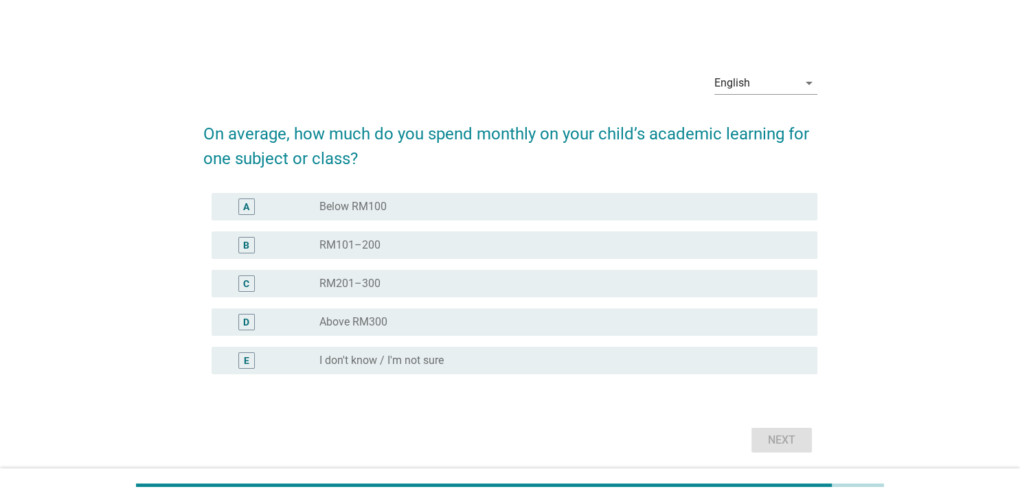
click at [558, 277] on div "radio_button_unchecked RM201–300" at bounding box center [556, 284] width 475 height 14
